Goal: Task Accomplishment & Management: Complete application form

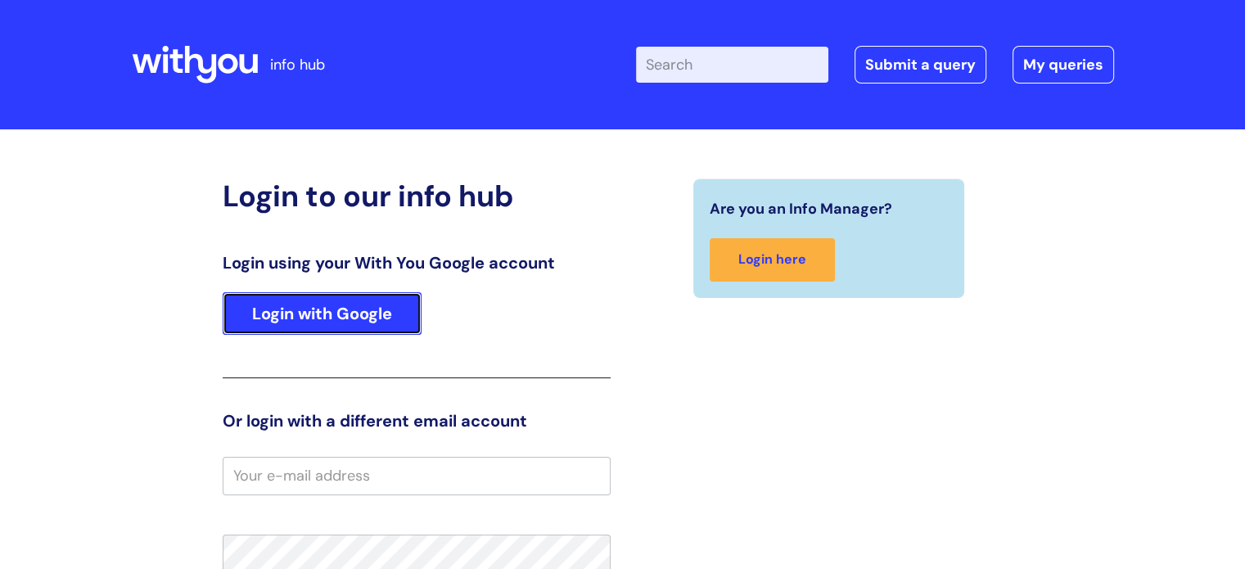
click at [278, 296] on link "Login with Google" at bounding box center [322, 313] width 199 height 43
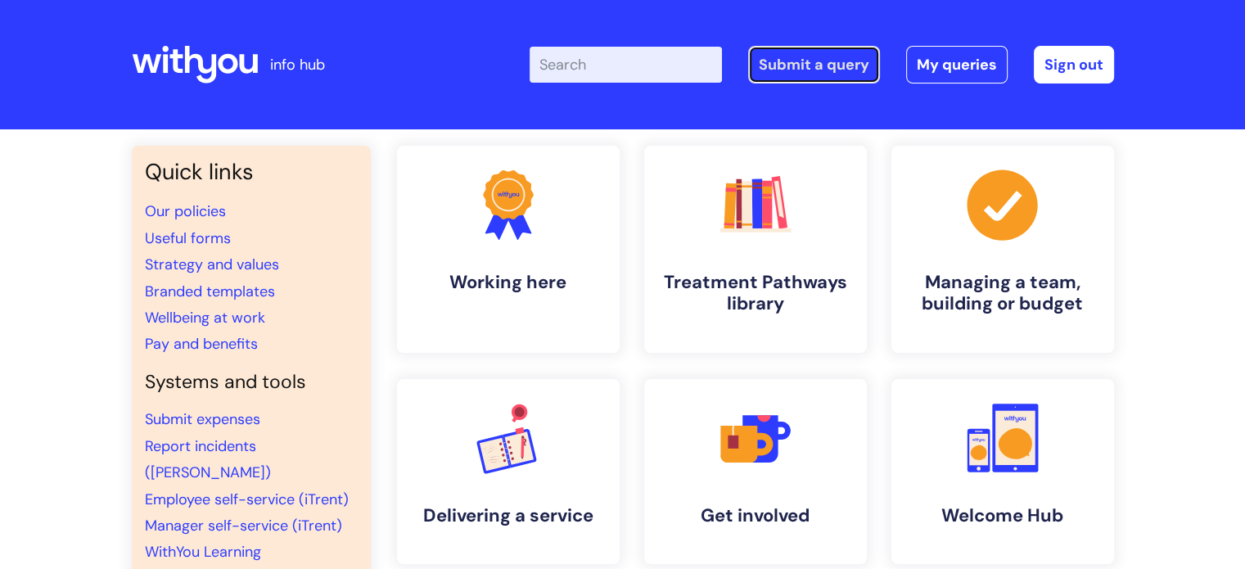
click at [846, 70] on link "Submit a query" at bounding box center [814, 65] width 132 height 38
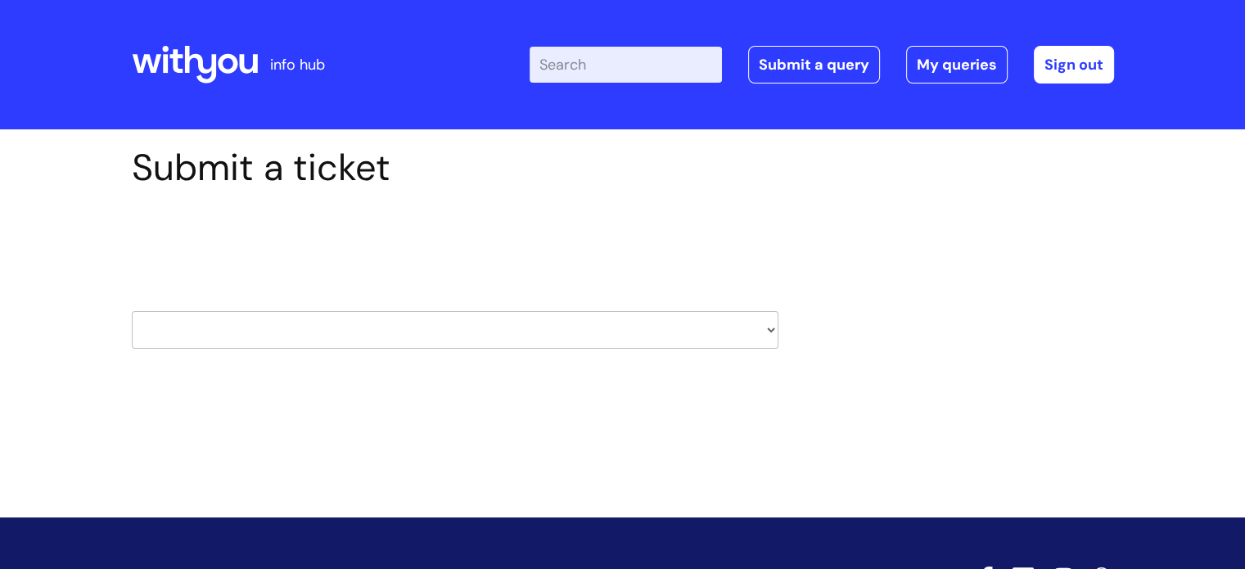
click at [676, 337] on select "HR / People IT and Support Clinical Drug Alerts Finance Accounts Data Support T…" at bounding box center [455, 330] width 647 height 38
select select "clinical_drug_alerts"
click at [132, 311] on select "HR / People IT and Support Clinical Drug Alerts Finance Accounts Data Support T…" at bounding box center [455, 330] width 647 height 38
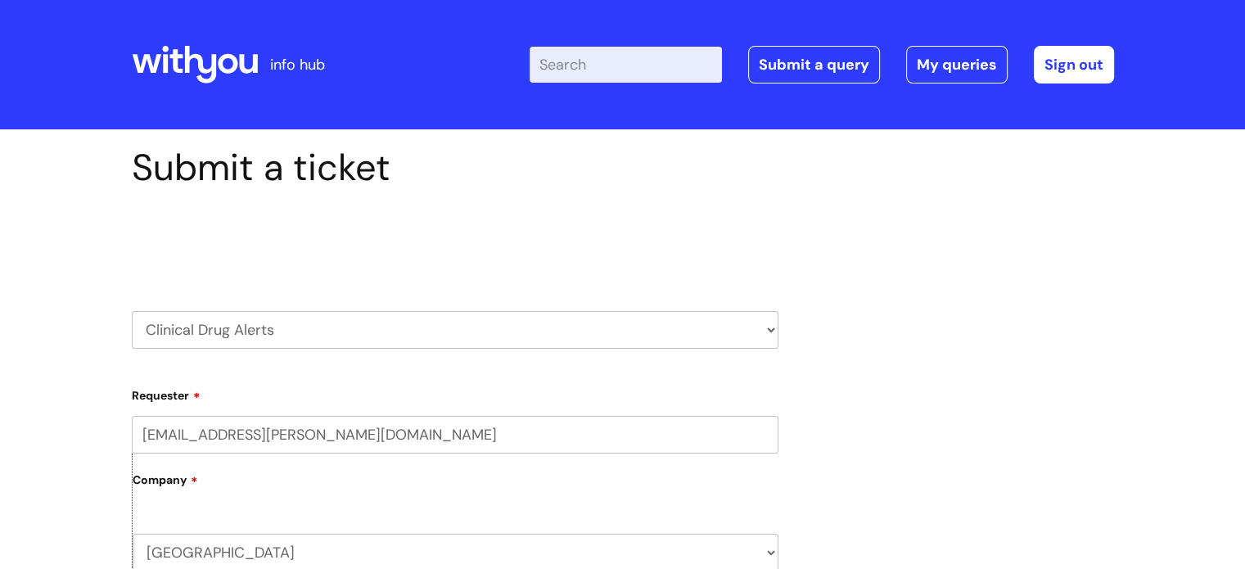
select select "it_and_support"
click at [132, 311] on select "HR / People IT and Support Clinical Drug Alerts Finance Accounts Data Support T…" at bounding box center [455, 330] width 647 height 38
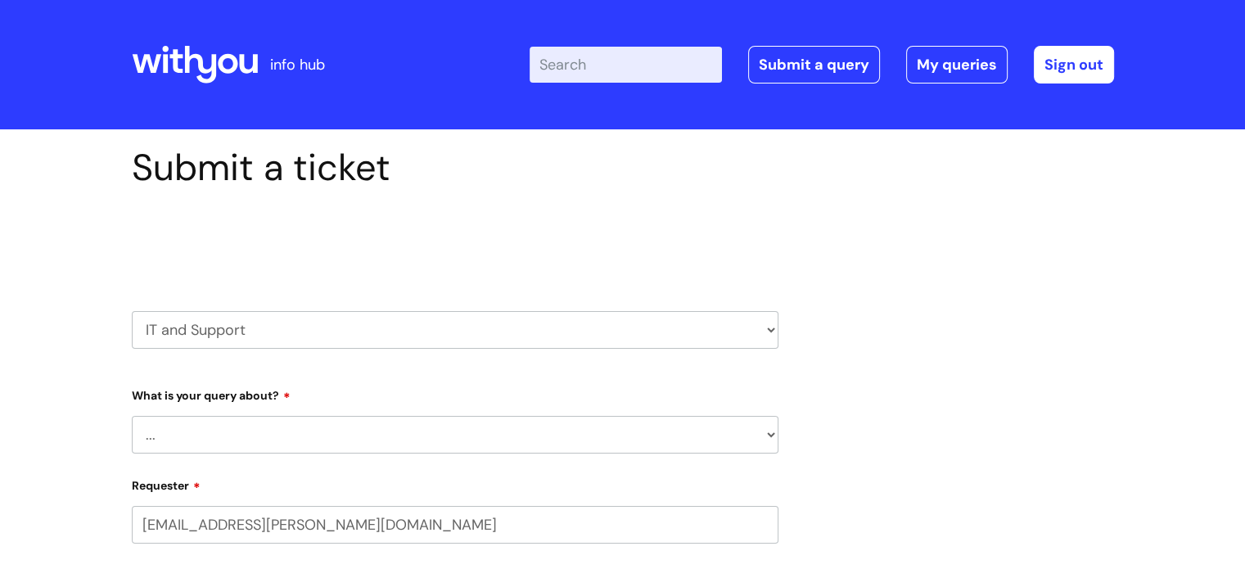
select select "80004157224"
click at [770, 427] on select "... Mobile Phone Reset & MFA Accounts, Starters and Leavers IT Hardware issue I…" at bounding box center [455, 435] width 647 height 38
select select "IT Hardware issue"
click at [132, 416] on select "... Mobile Phone Reset & MFA Accounts, Starters and Leavers IT Hardware issue I…" at bounding box center [455, 435] width 647 height 38
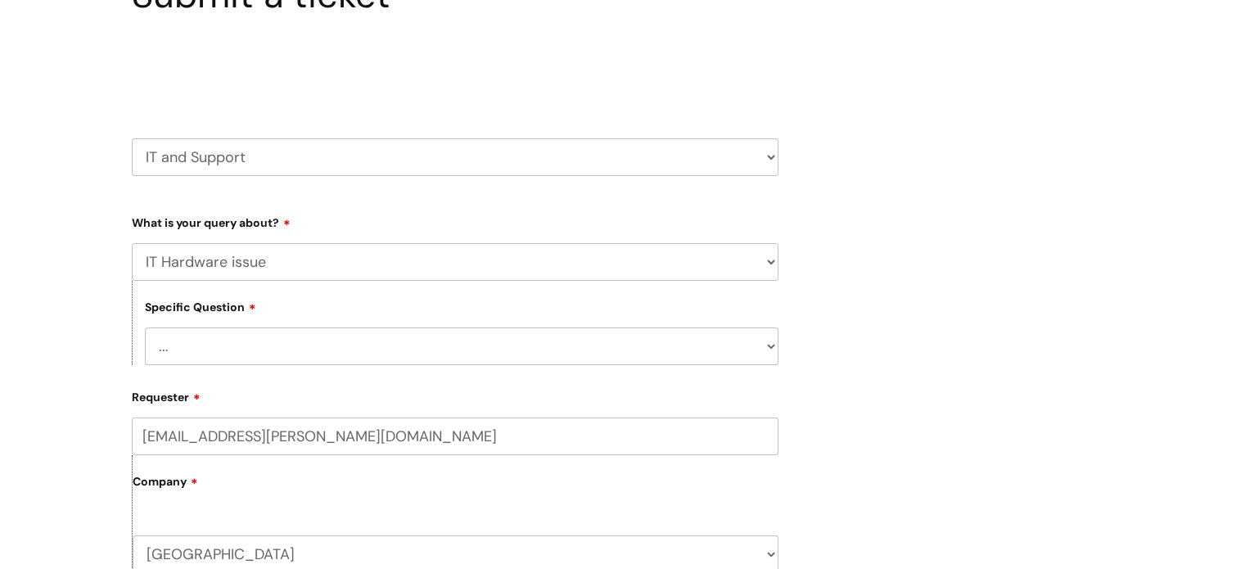
scroll to position [246, 0]
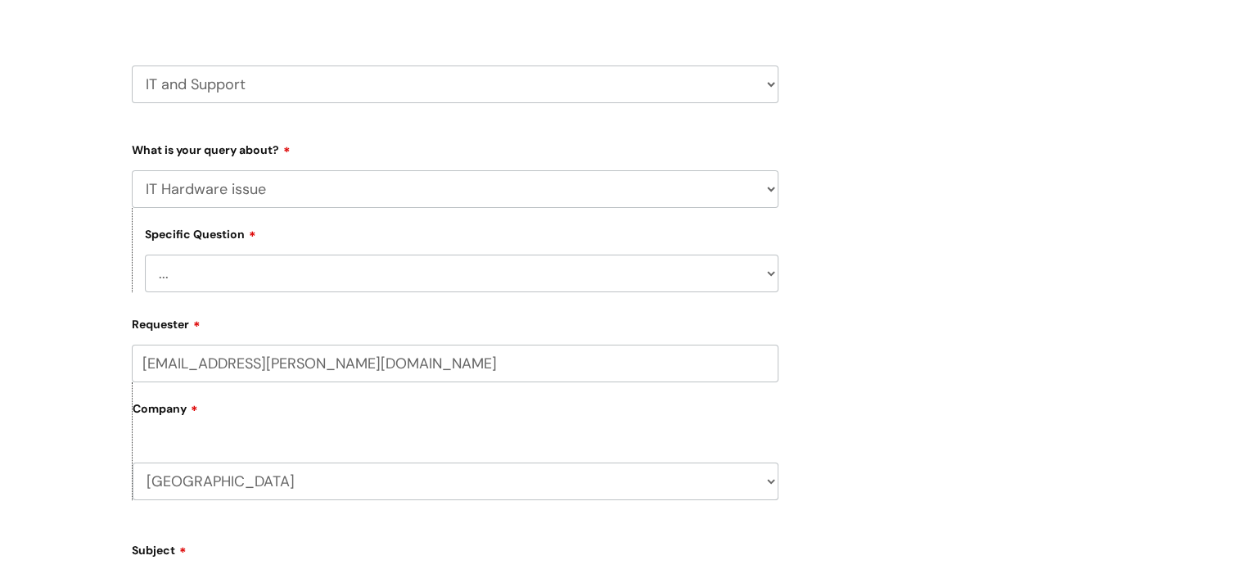
click at [752, 281] on select "... I need a new or replacement ... I’m waiting for new or replacement hardware…" at bounding box center [462, 274] width 634 height 38
select select "Problem with Laptop or Chromebook"
click at [145, 255] on select "... I need a new or replacement ... I’m waiting for new or replacement hardware…" at bounding box center [462, 274] width 634 height 38
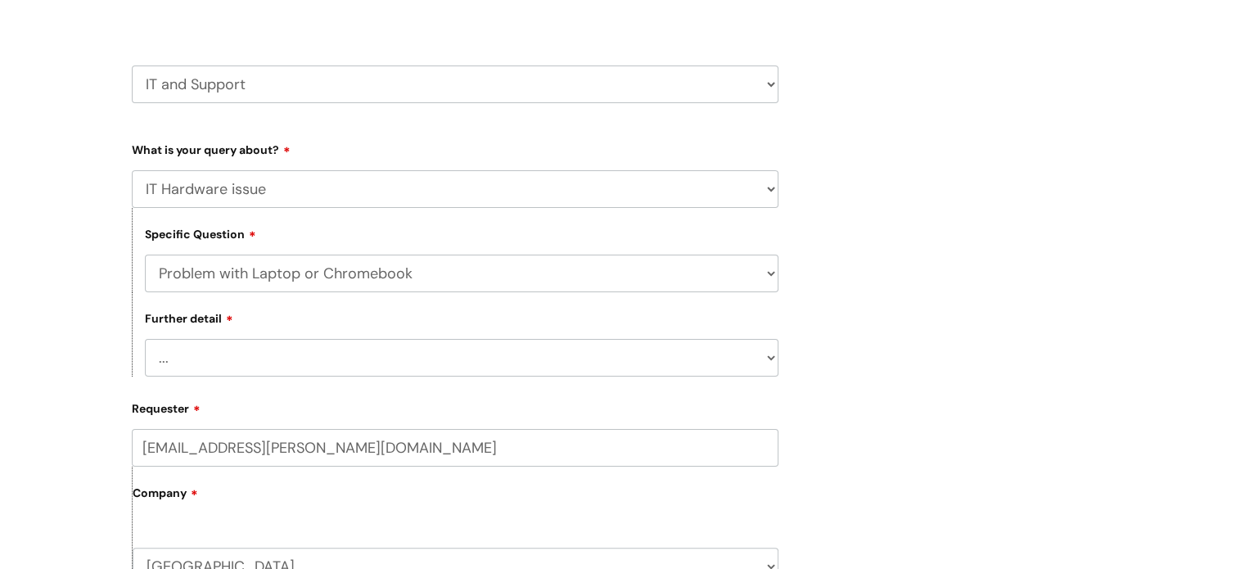
click at [487, 364] on select "... I’ve no sound / microphone I’ve got no internet or wifi I’ve got no camera …" at bounding box center [462, 358] width 634 height 38
select select "I’ve no sound / microphone"
click at [145, 339] on select "... I’ve no sound / microphone I’ve got no internet or wifi I’ve got no camera …" at bounding box center [462, 358] width 634 height 38
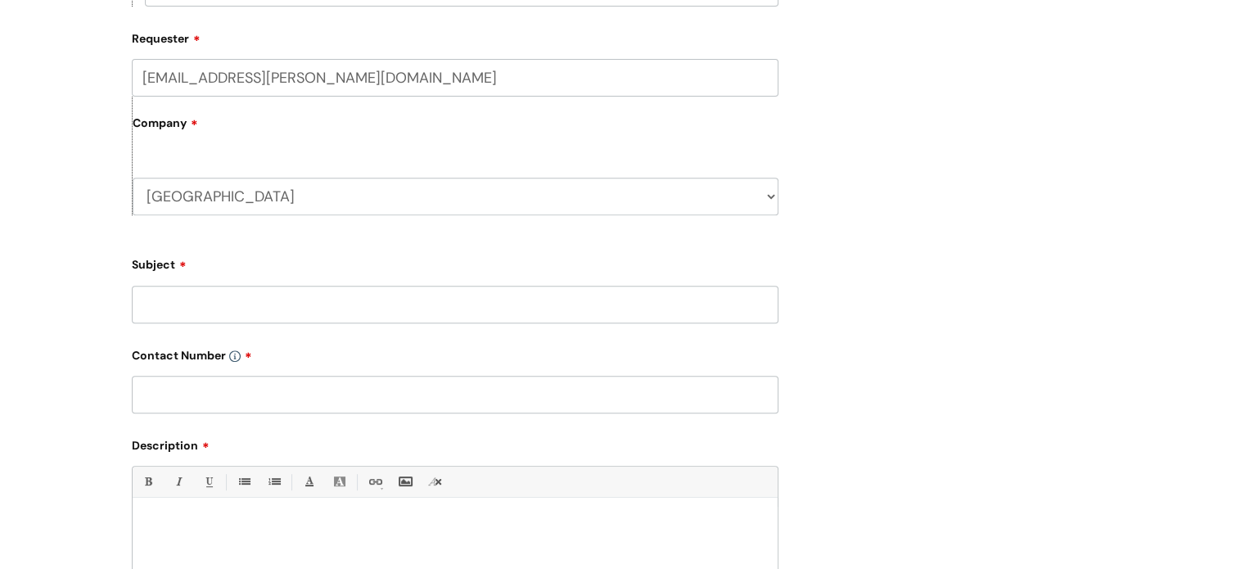
scroll to position [657, 0]
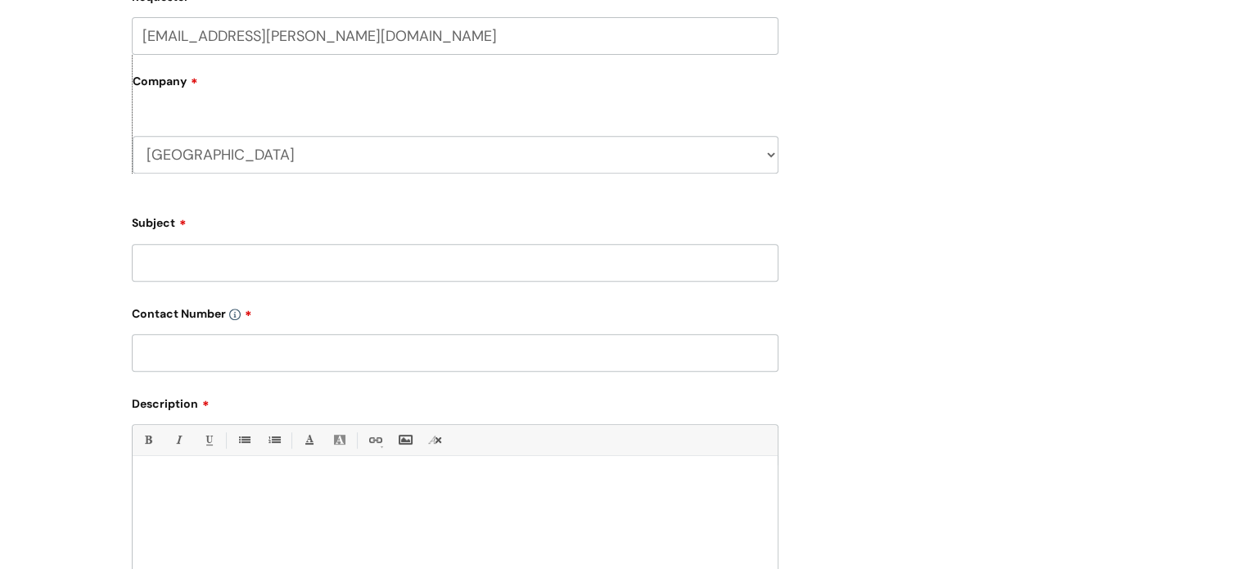
click at [504, 273] on input "Subject" at bounding box center [455, 263] width 647 height 38
type input "Microphone Not Working"
click at [287, 346] on input "text" at bounding box center [455, 353] width 647 height 38
type input "07890639040"
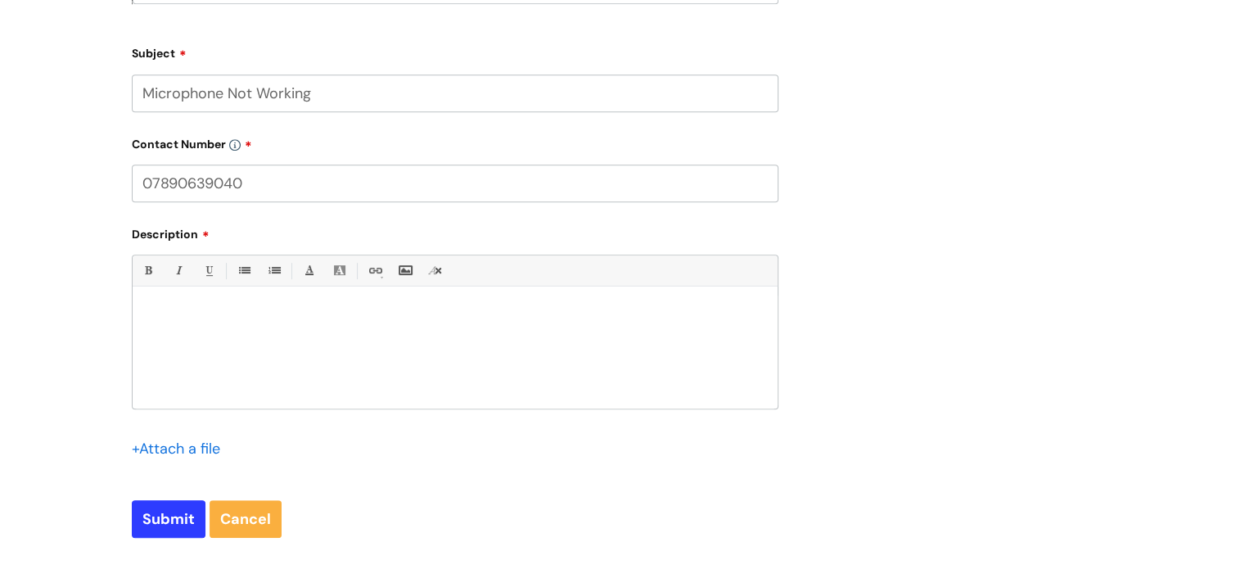
scroll to position [855, 0]
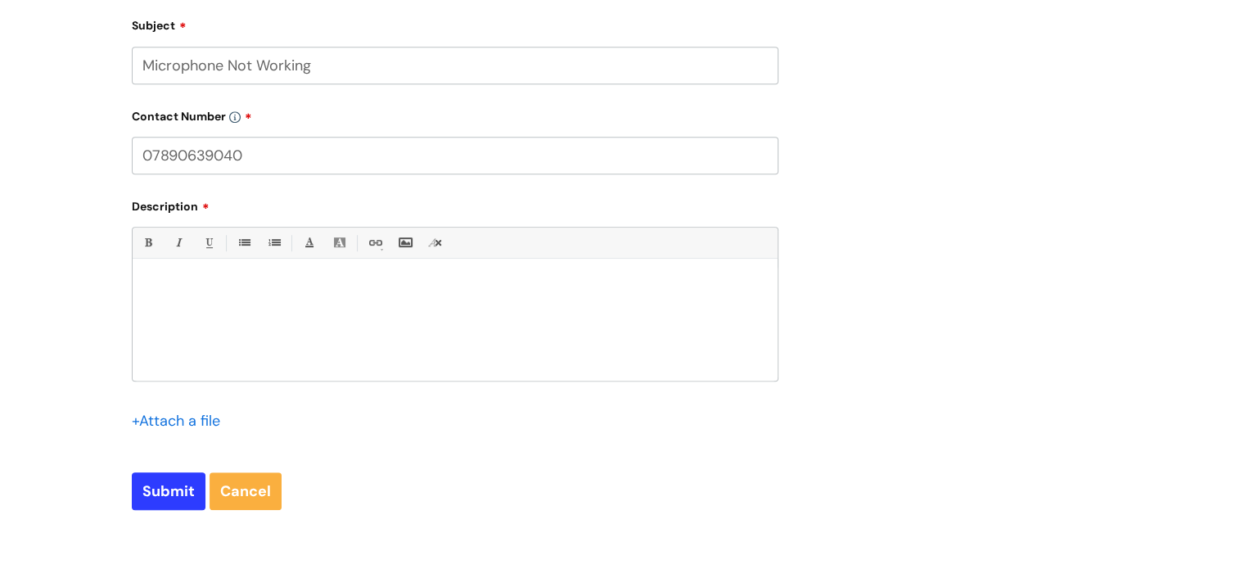
click at [287, 310] on div at bounding box center [455, 324] width 645 height 113
